Goal: Task Accomplishment & Management: Complete application form

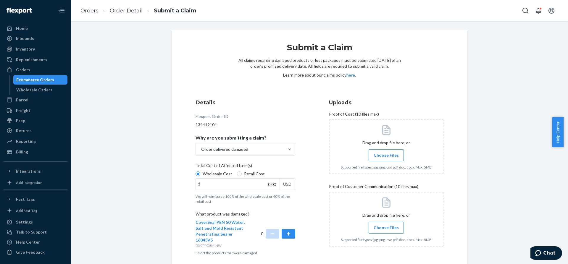
click at [386, 157] on input "Choose Files" at bounding box center [386, 155] width 0 height 7
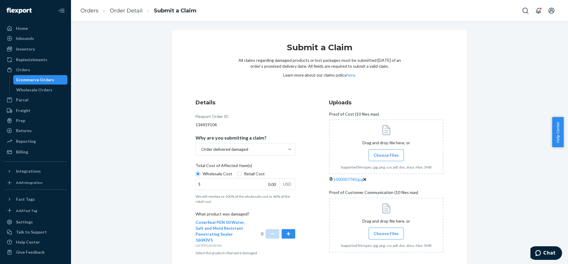
click at [375, 156] on span "Choose Files" at bounding box center [385, 155] width 25 height 6
click at [386, 156] on input "Choose Files" at bounding box center [386, 155] width 0 height 7
click at [384, 154] on span "Choose Files" at bounding box center [385, 155] width 25 height 6
click at [386, 154] on input "Choose Files" at bounding box center [386, 155] width 0 height 7
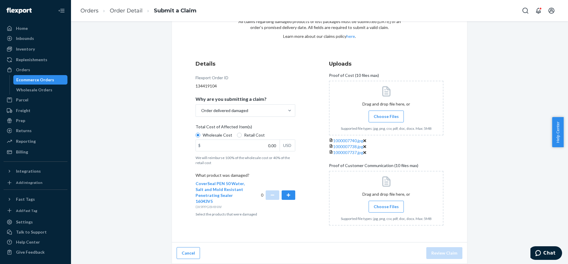
scroll to position [90, 0]
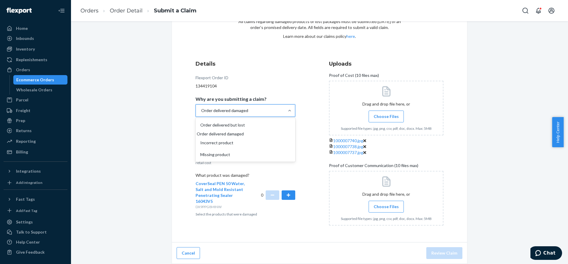
click at [290, 105] on div at bounding box center [289, 111] width 11 height 12
click at [201, 108] on input "Why are you submitting a claim? option Order delivered damaged, selected. optio…" at bounding box center [200, 111] width 1 height 6
click at [233, 131] on div "Order delivered damaged" at bounding box center [245, 134] width 97 height 6
click at [201, 108] on input "Why are you submitting a claim? option Order delivered damaged, selected. optio…" at bounding box center [200, 111] width 1 height 6
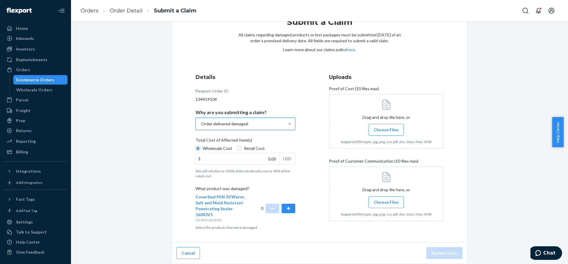
scroll to position [25, 0]
click at [287, 211] on button "button" at bounding box center [288, 208] width 14 height 9
click at [290, 237] on div "Submit a Claim All claims regarding damaged products or lost packages must be s…" at bounding box center [319, 124] width 295 height 238
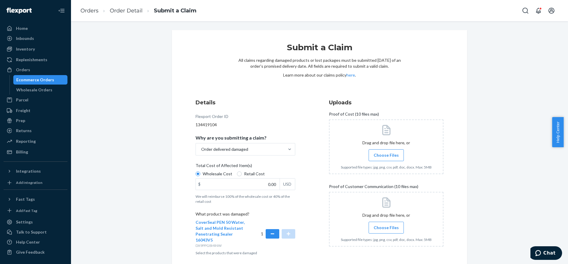
click at [388, 226] on span "Choose Files" at bounding box center [385, 228] width 25 height 6
click at [386, 226] on input "Choose Files" at bounding box center [386, 227] width 0 height 7
click at [241, 182] on input "0.00" at bounding box center [238, 184] width 84 height 11
click at [306, 216] on div "Details Flexport Order ID 134419104 Why are you submitting a claim? Order deliv…" at bounding box center [252, 178] width 114 height 166
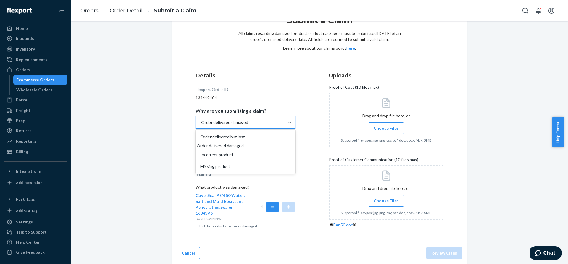
click at [265, 116] on div "Order delivered damaged" at bounding box center [240, 122] width 88 height 12
click at [201, 119] on input "Why are you submitting a claim? option Order delivered damaged, selected. optio…" at bounding box center [200, 122] width 1 height 6
click at [247, 143] on div "Order delivered damaged" at bounding box center [245, 146] width 97 height 6
click at [201, 125] on input "Why are you submitting a claim? option Order delivered damaged, selected. optio…" at bounding box center [200, 122] width 1 height 6
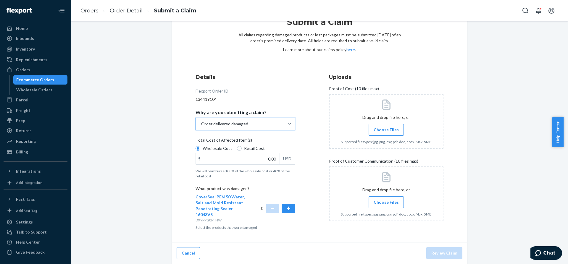
scroll to position [25, 0]
click at [284, 207] on button "button" at bounding box center [288, 208] width 14 height 9
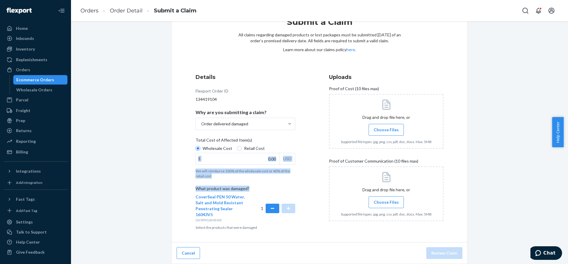
drag, startPoint x: 302, startPoint y: 188, endPoint x: 255, endPoint y: 157, distance: 56.2
click at [255, 157] on div "Details Flexport Order ID 134419104 Why are you submitting a claim? Order deliv…" at bounding box center [252, 152] width 114 height 164
click at [255, 157] on input "0.00" at bounding box center [238, 158] width 84 height 11
click at [264, 158] on input "0.00" at bounding box center [238, 158] width 84 height 11
type input "158.66"
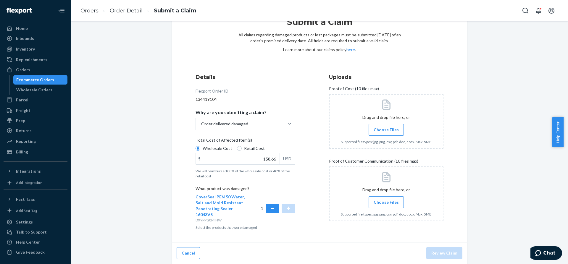
click at [318, 184] on div "Details Flexport Order ID 134419104 Why are you submitting a claim? Order deliv…" at bounding box center [319, 151] width 248 height 157
click at [388, 129] on span "Choose Files" at bounding box center [385, 130] width 25 height 6
click at [386, 129] on input "Choose Files" at bounding box center [386, 130] width 0 height 7
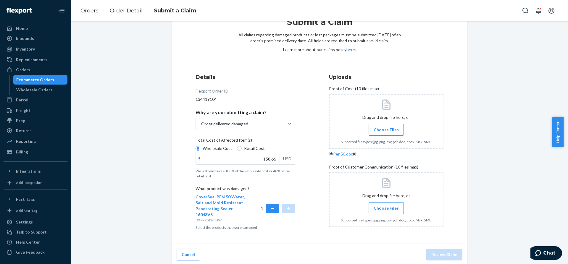
click at [386, 211] on input "Choose Files" at bounding box center [386, 208] width 0 height 7
click at [385, 211] on span "Choose Files" at bounding box center [385, 208] width 25 height 6
click at [386, 211] on input "Choose Files" at bounding box center [386, 208] width 0 height 7
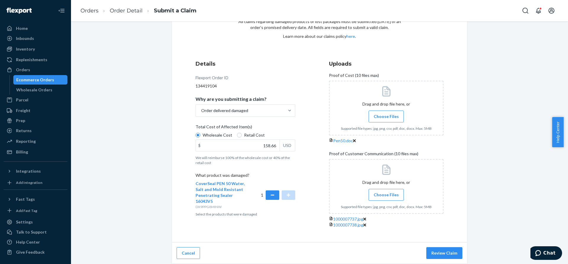
click at [384, 192] on span "Choose Files" at bounding box center [385, 195] width 25 height 6
click at [386, 192] on input "Choose Files" at bounding box center [386, 195] width 0 height 7
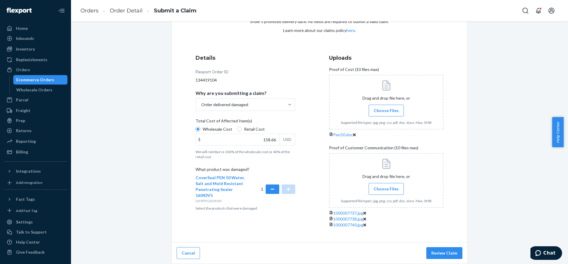
scroll to position [113, 0]
click at [443, 253] on button "Review Claim" at bounding box center [444, 253] width 36 height 12
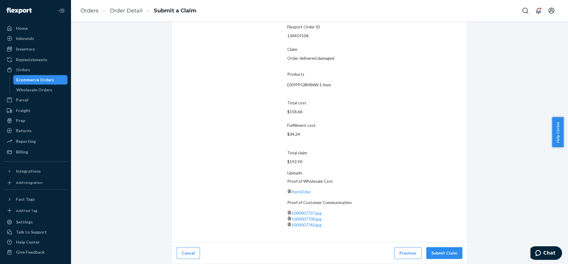
scroll to position [4, 0]
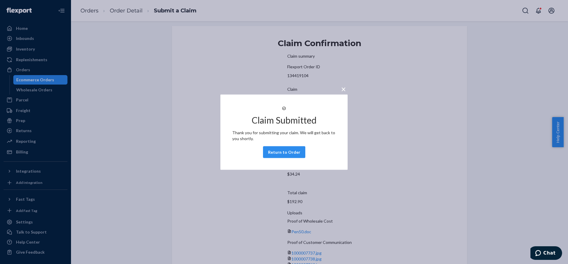
click at [343, 86] on span "×" at bounding box center [343, 89] width 5 height 10
